Goal: Find specific page/section: Find specific page/section

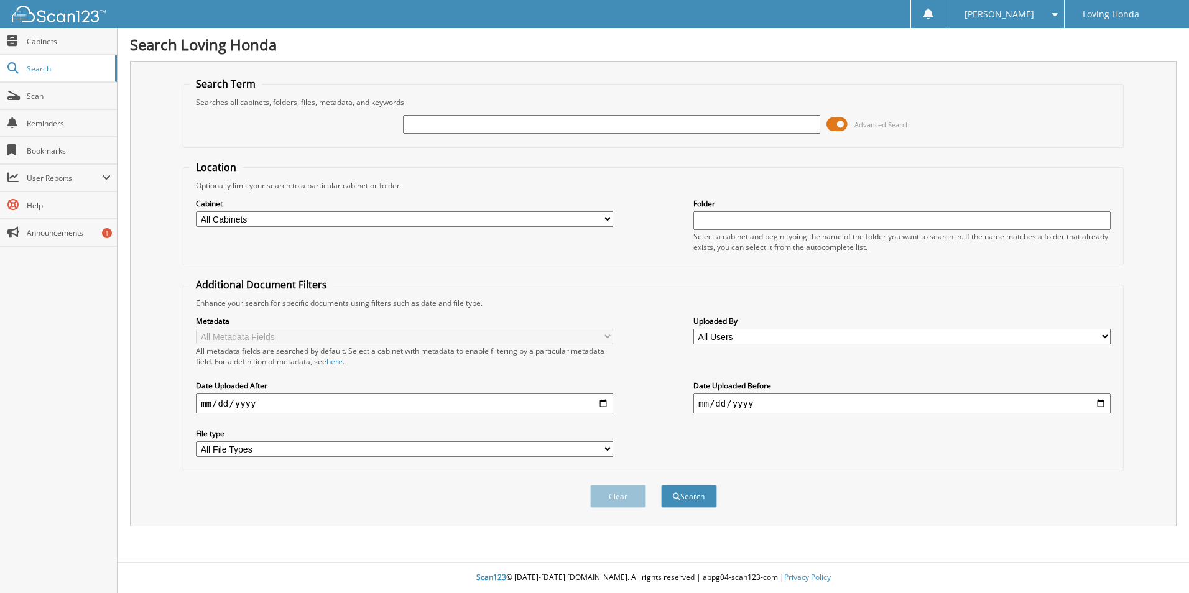
click at [492, 119] on input "text" at bounding box center [611, 124] width 417 height 19
type input "95754"
click at [661, 485] on button "Search" at bounding box center [689, 496] width 56 height 23
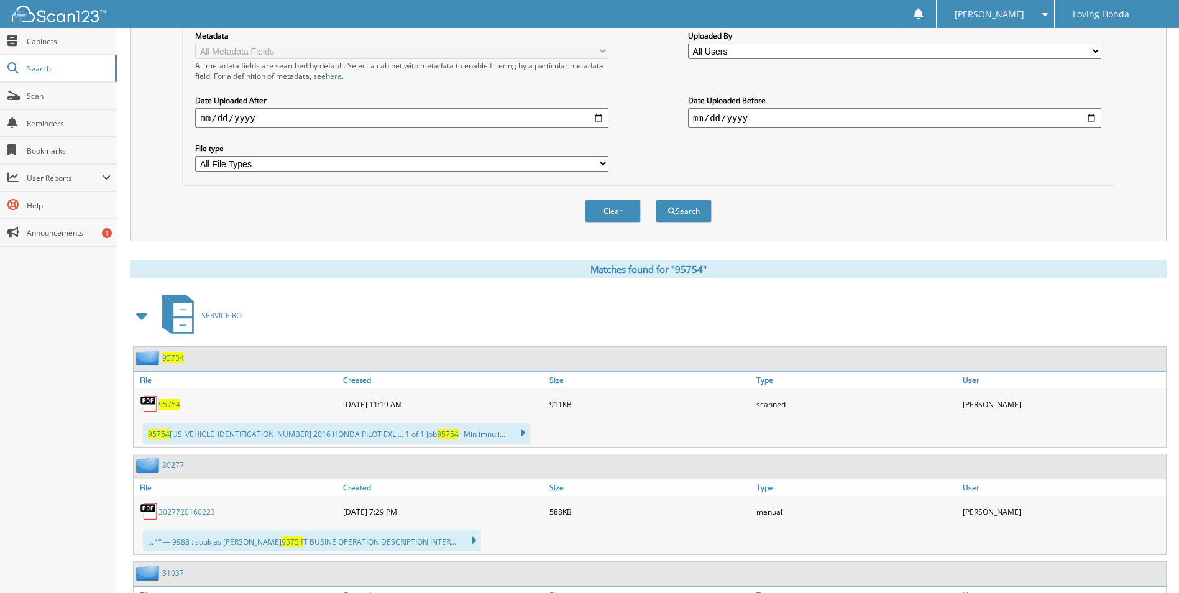
scroll to position [311, 0]
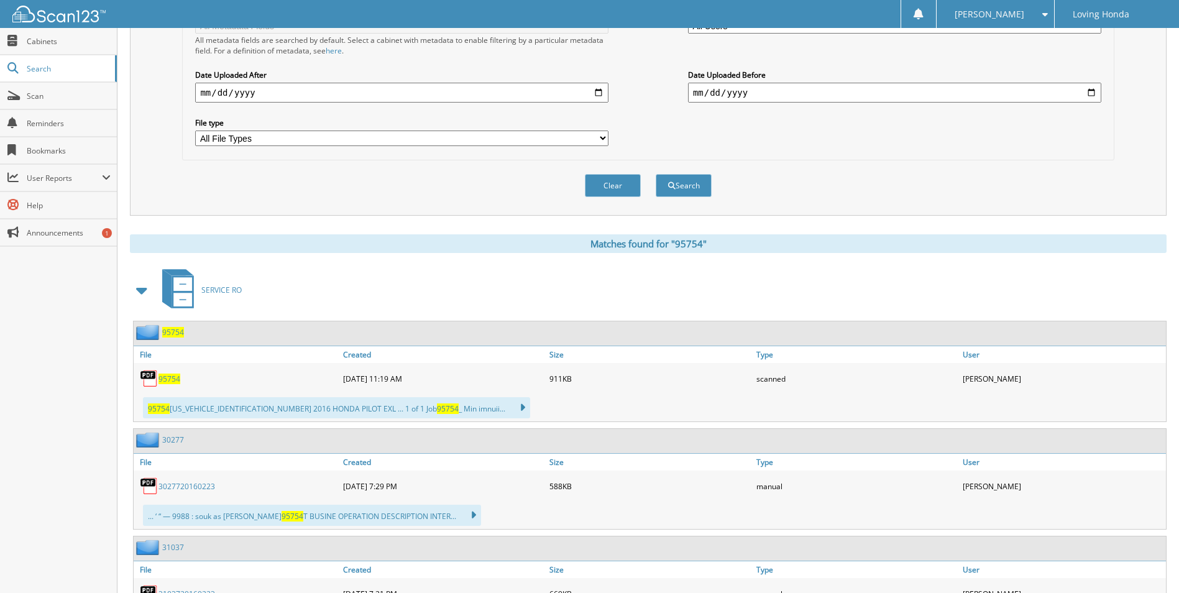
click at [172, 374] on span "95754" at bounding box center [170, 379] width 22 height 11
